Goal: Information Seeking & Learning: Find specific page/section

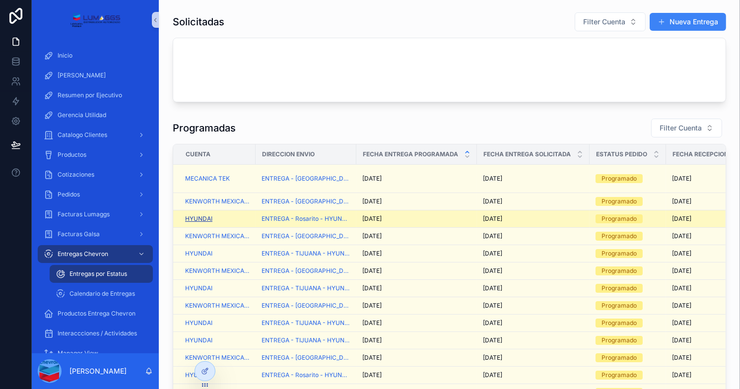
click at [205, 223] on span "HYUNDAI" at bounding box center [198, 219] width 27 height 8
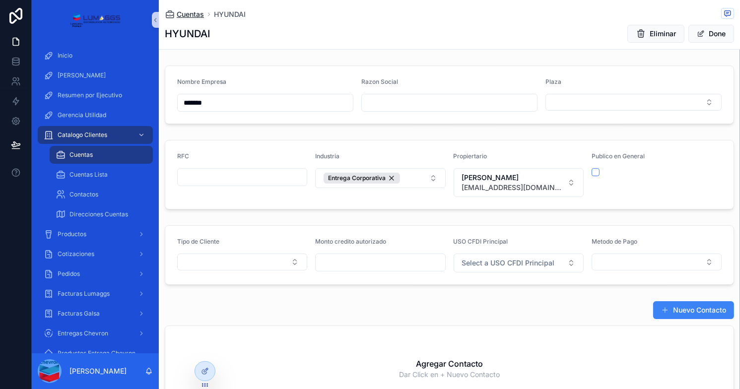
click at [195, 10] on span "Cuentas" at bounding box center [190, 14] width 27 height 10
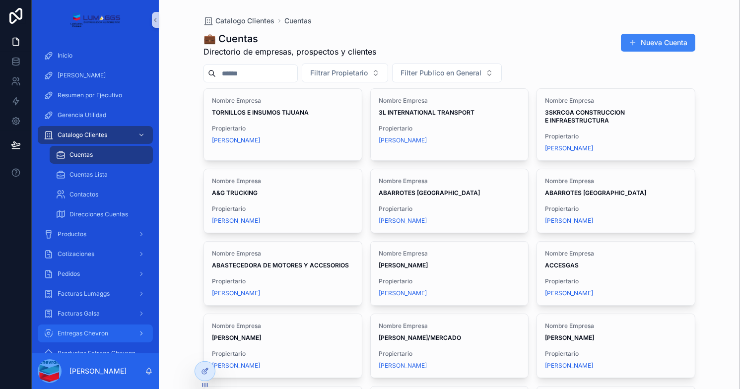
click at [85, 337] on span "Entregas Chevron" at bounding box center [83, 334] width 51 height 8
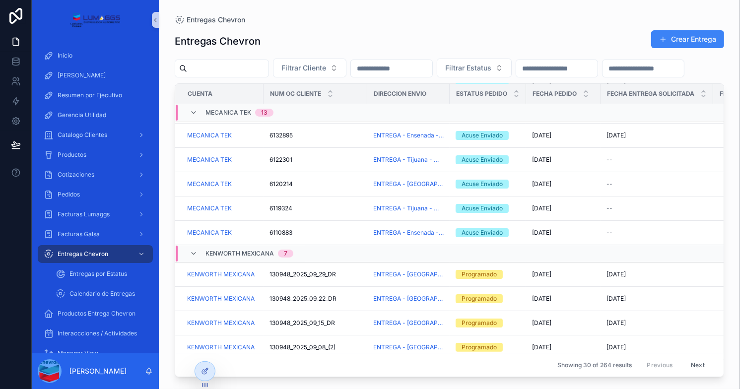
scroll to position [322, 0]
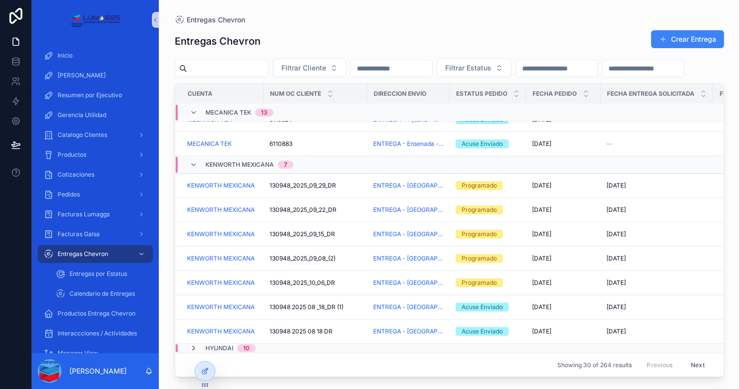
click at [195, 345] on icon "scrollable content" at bounding box center [194, 349] width 8 height 8
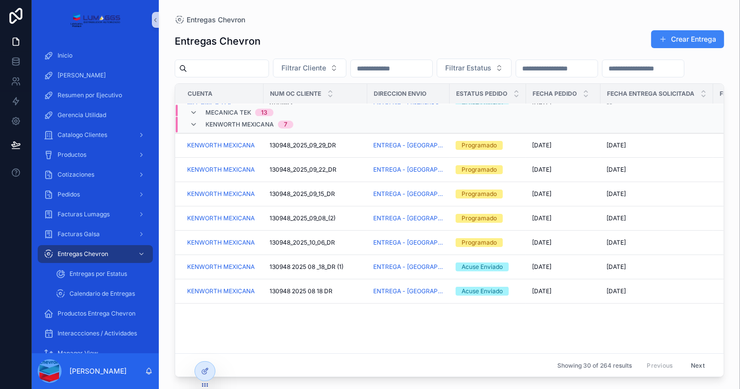
scroll to position [0, 0]
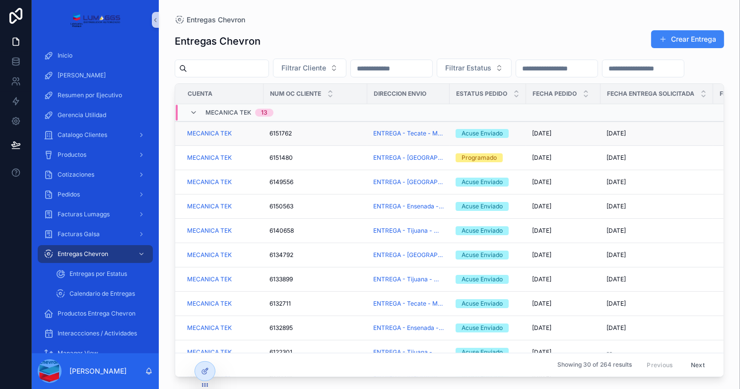
click at [336, 138] on div "6151762 6151762" at bounding box center [316, 134] width 92 height 8
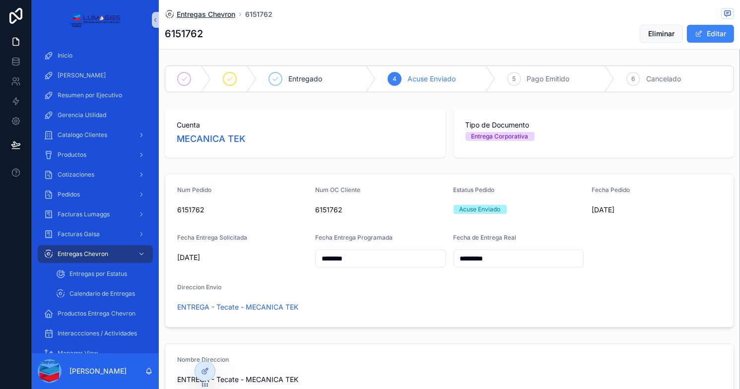
click at [220, 14] on span "Entregas Chevron" at bounding box center [206, 14] width 59 height 10
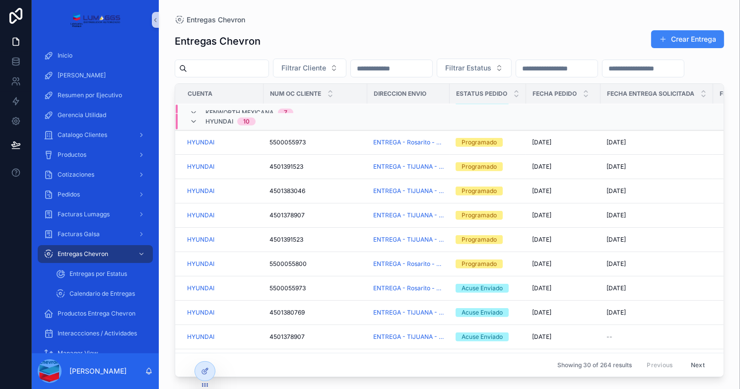
scroll to position [527, 0]
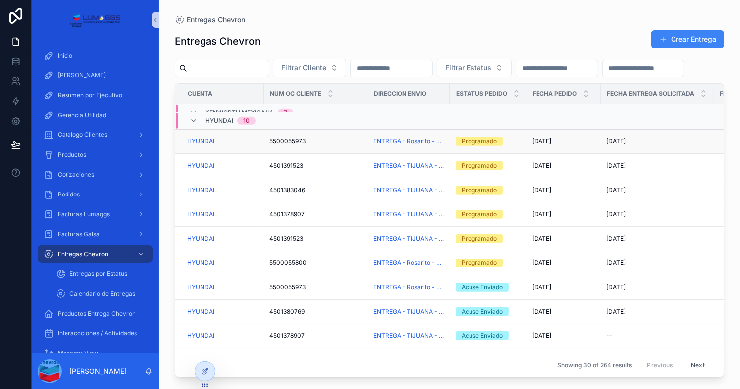
click at [341, 146] on div "5500055973 5500055973" at bounding box center [316, 142] width 92 height 8
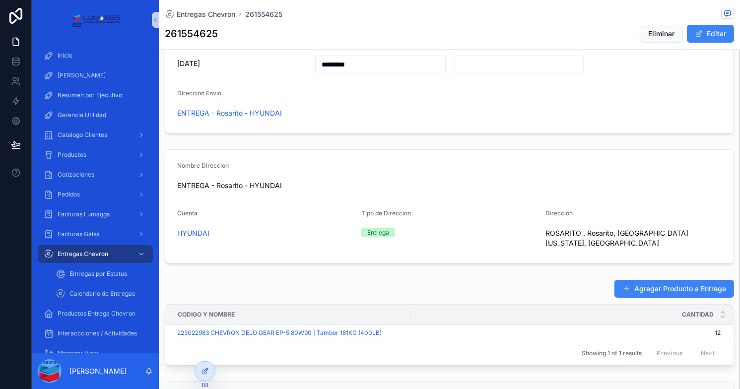
scroll to position [197, 0]
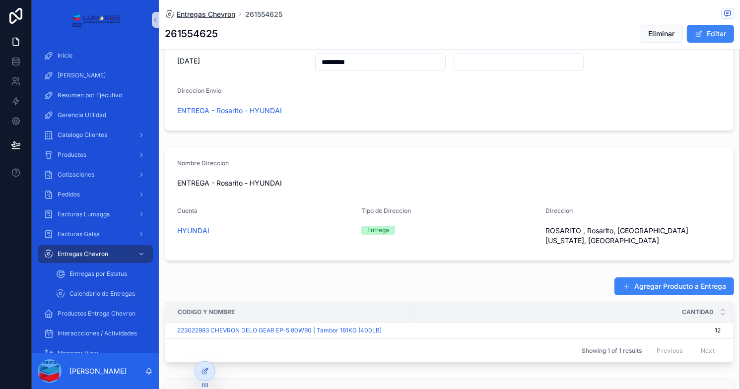
click at [214, 10] on span "Entregas Chevron" at bounding box center [206, 14] width 59 height 10
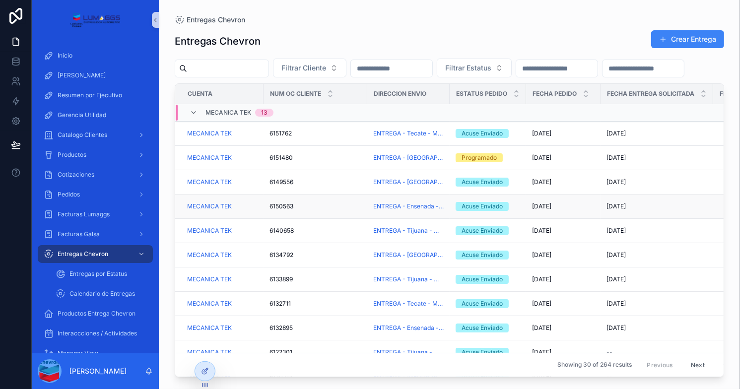
scroll to position [51, 0]
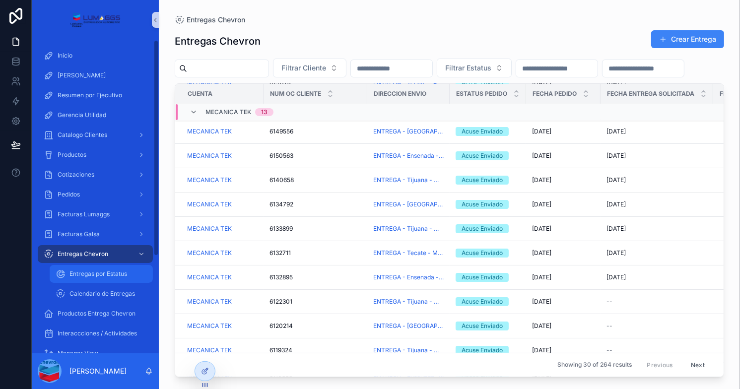
click at [77, 270] on div "Entregas por Estatus" at bounding box center [101, 274] width 91 height 16
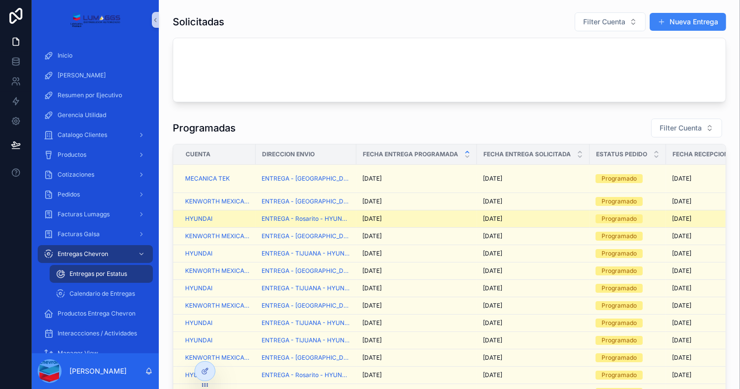
click at [235, 223] on div "HYUNDAI" at bounding box center [217, 219] width 65 height 8
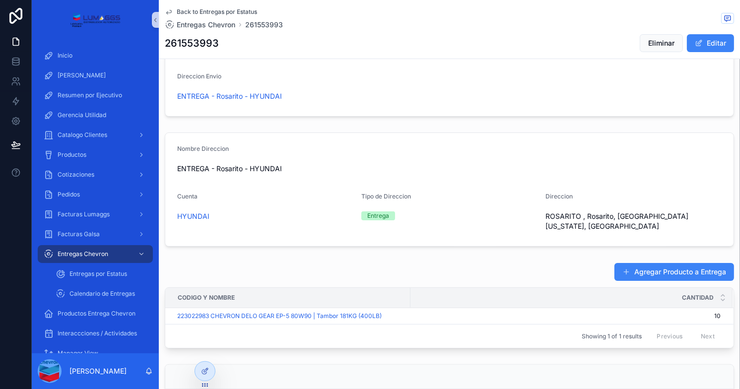
scroll to position [222, 0]
click at [217, 12] on span "Back to Entregas por Estatus" at bounding box center [217, 12] width 80 height 8
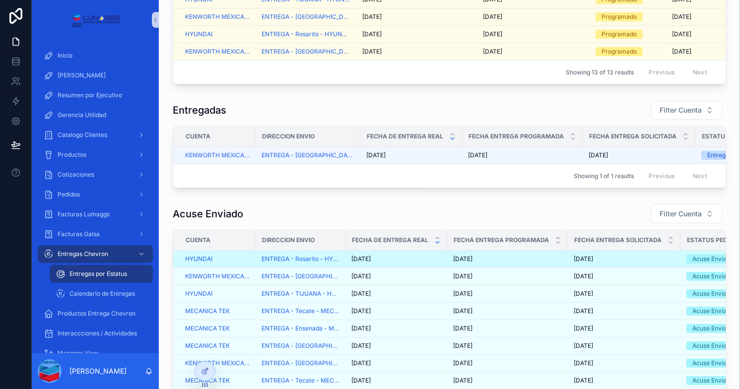
scroll to position [3, 0]
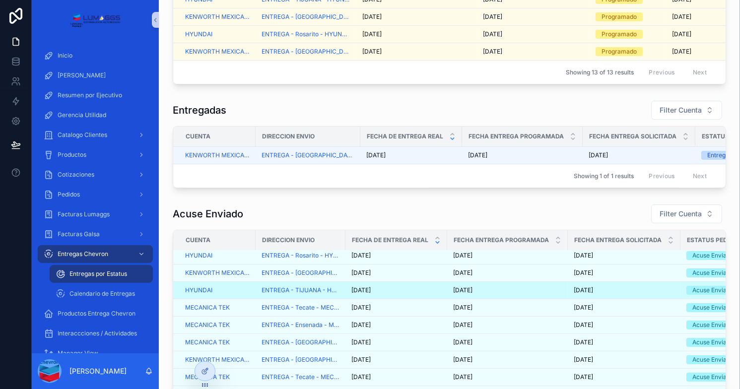
click at [423, 294] on div "[DATE] [DATE]" at bounding box center [397, 291] width 90 height 8
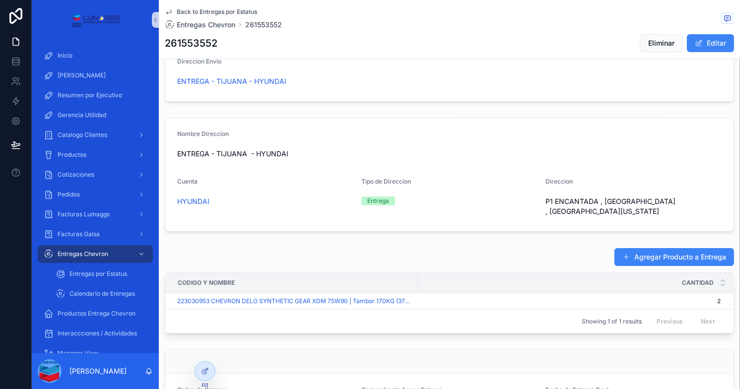
scroll to position [236, 0]
click at [186, 21] on span "Entregas Chevron" at bounding box center [206, 25] width 59 height 10
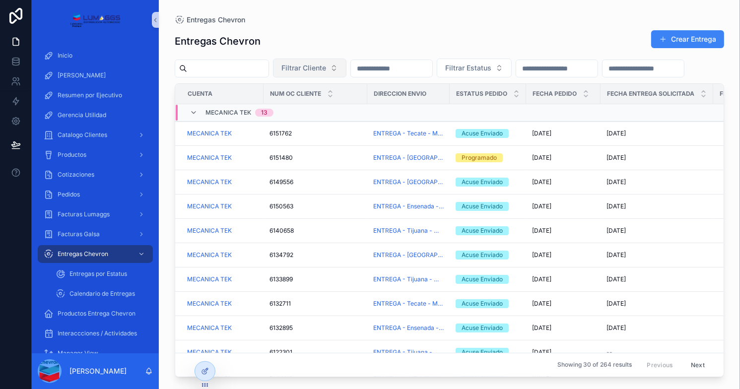
click at [326, 71] on span "Filtrar Cliente" at bounding box center [304, 68] width 45 height 10
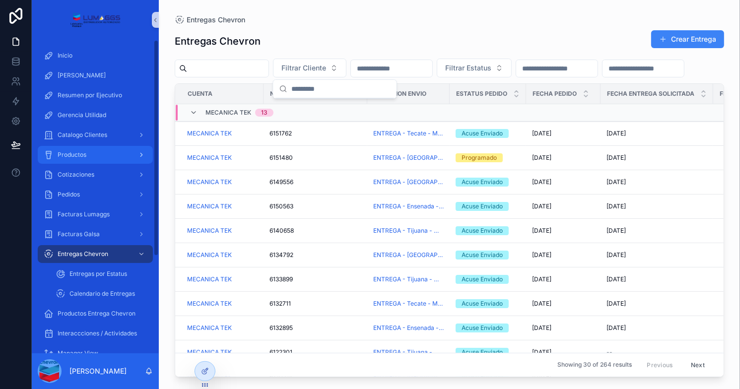
click at [95, 150] on div "Productos" at bounding box center [95, 155] width 103 height 16
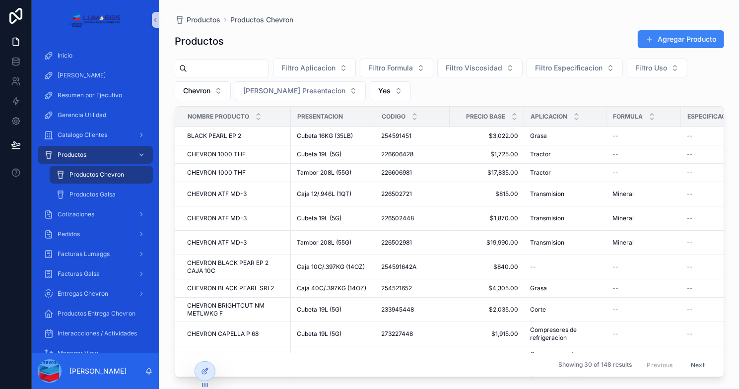
click at [260, 68] on input "scrollable content" at bounding box center [227, 69] width 81 height 14
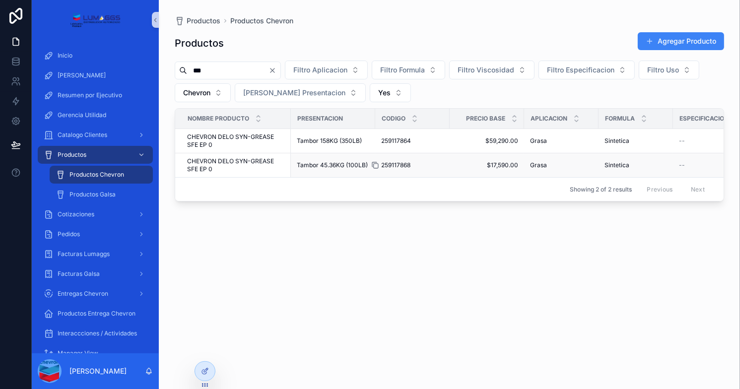
type input "***"
click at [374, 164] on icon "scrollable content" at bounding box center [376, 166] width 4 height 4
click at [219, 335] on div "Productos Agregar Producto *** Filtro Aplicacion Filtro Formula Filtro Viscosid…" at bounding box center [450, 202] width 550 height 352
click at [236, 282] on div "Productos Agregar Producto *** Filtro Aplicacion Filtro Formula Filtro Viscosid…" at bounding box center [450, 202] width 550 height 352
